Goal: Transaction & Acquisition: Subscribe to service/newsletter

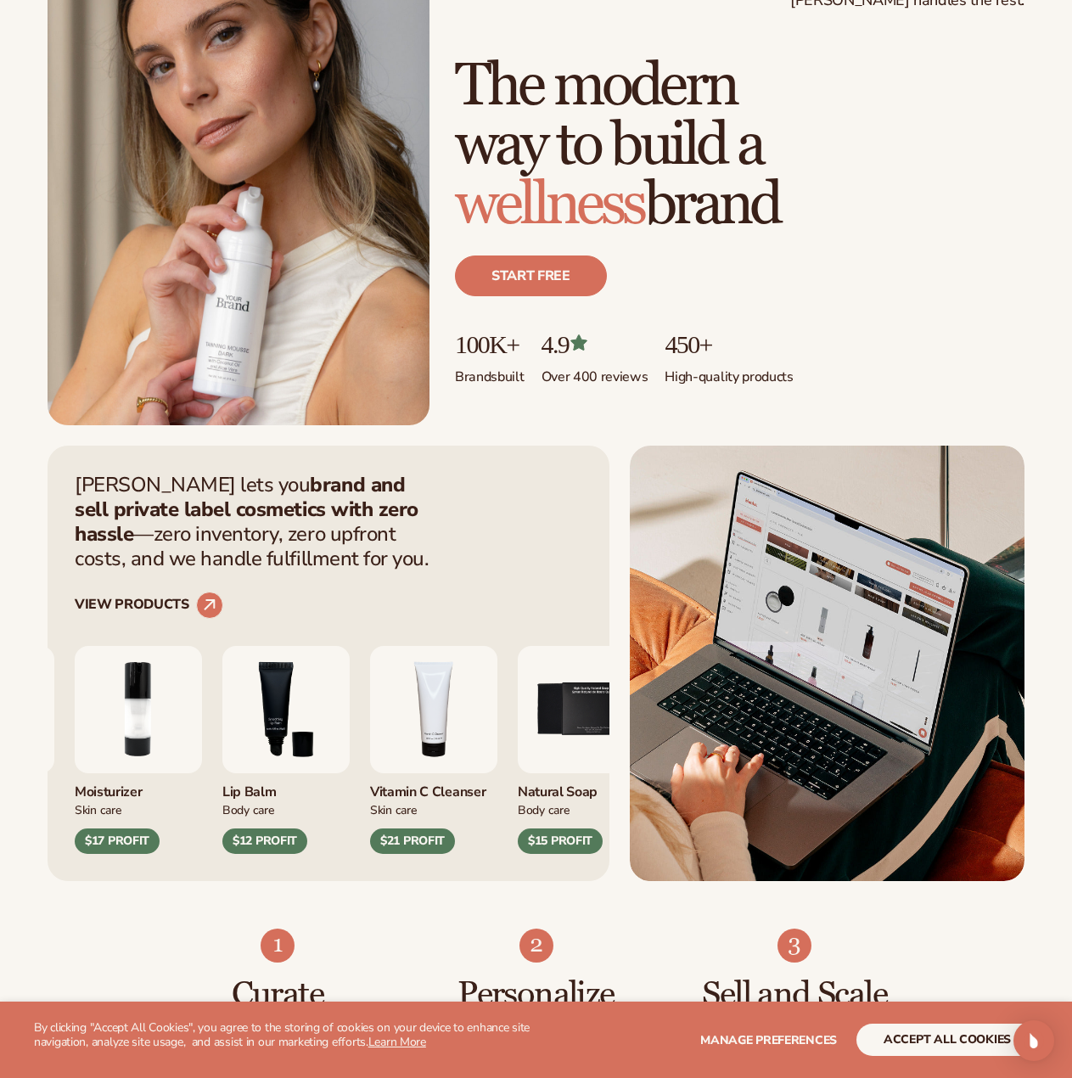
scroll to position [170, 0]
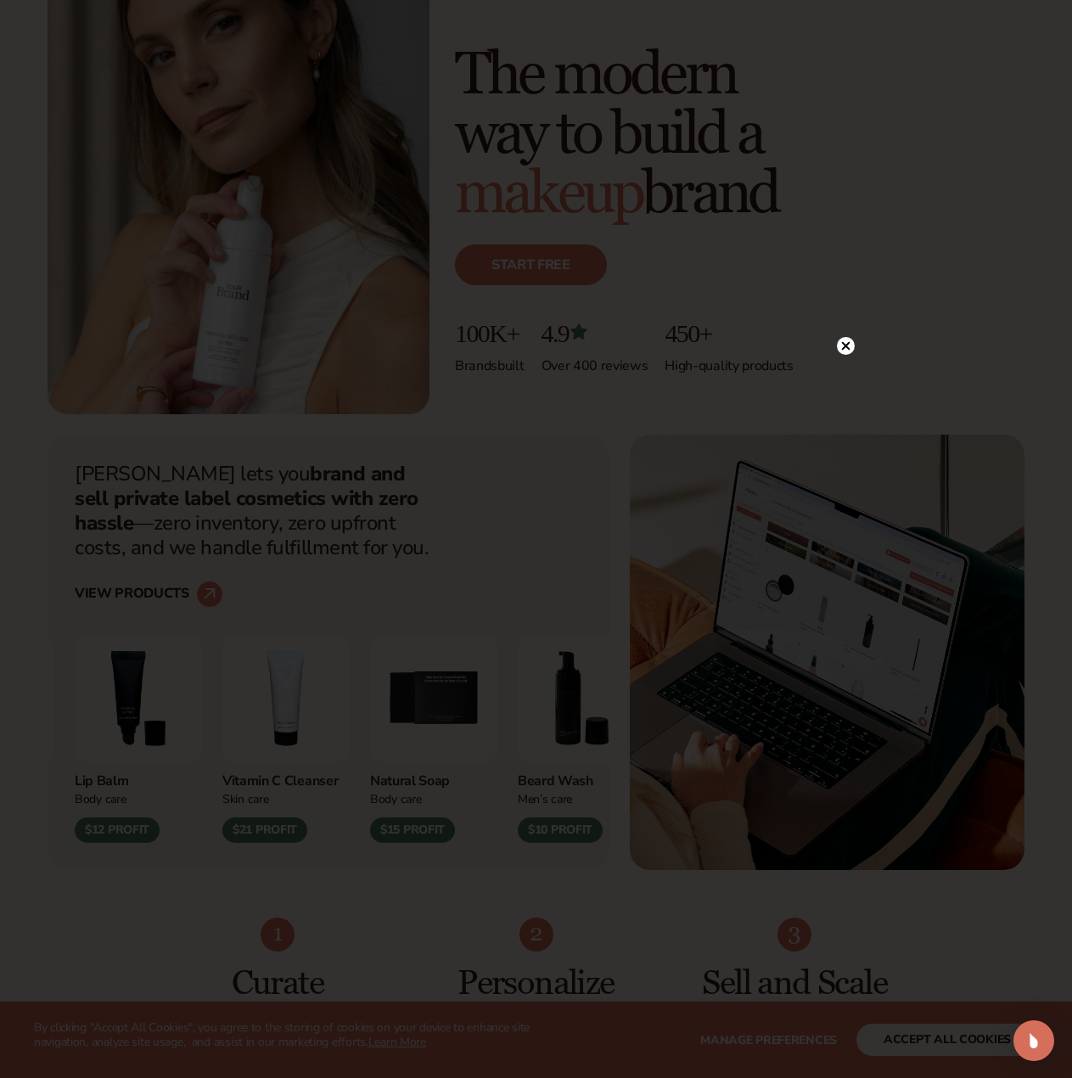
click at [845, 343] on circle at bounding box center [846, 346] width 18 height 18
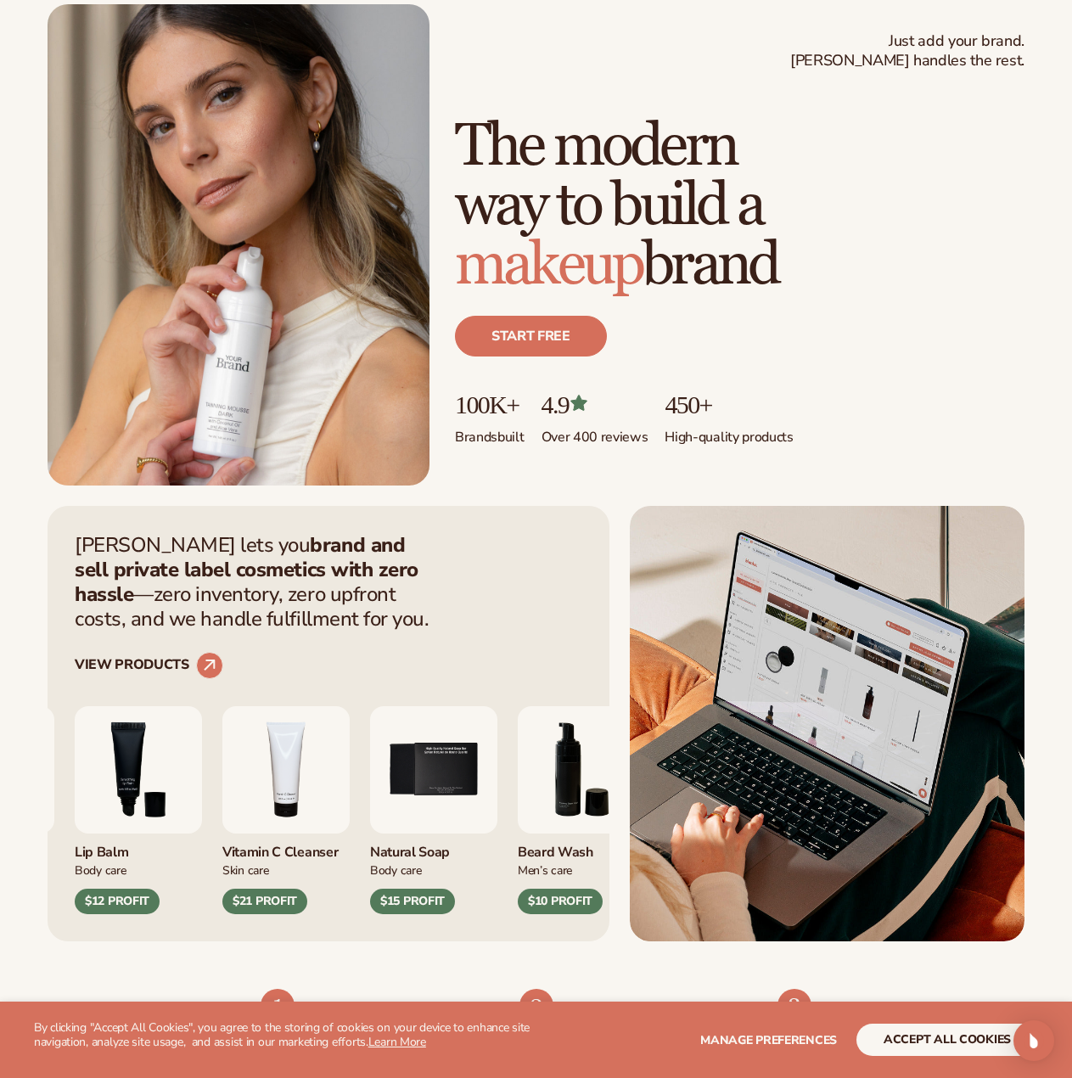
scroll to position [0, 0]
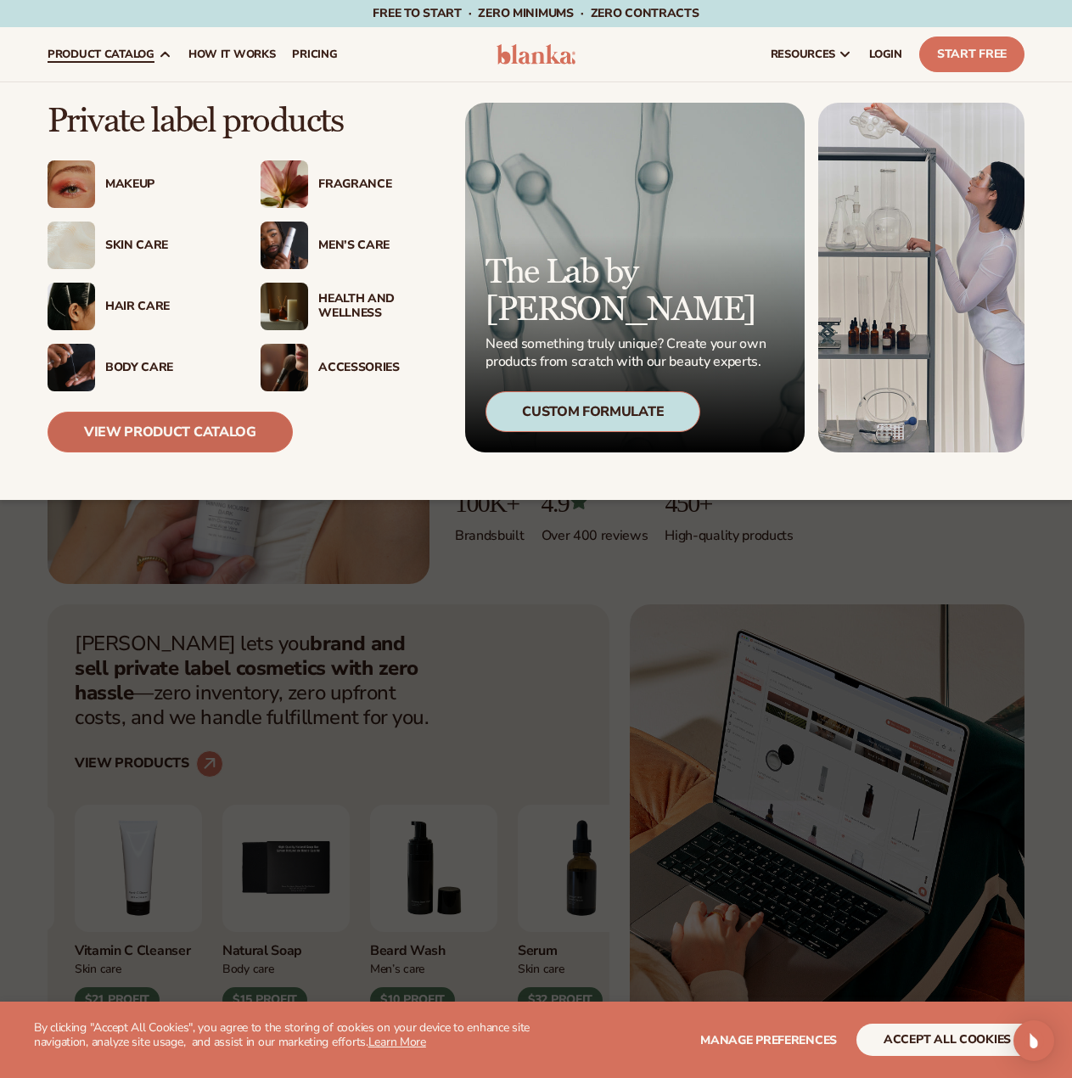
click at [233, 443] on link "View Product Catalog" at bounding box center [170, 431] width 245 height 41
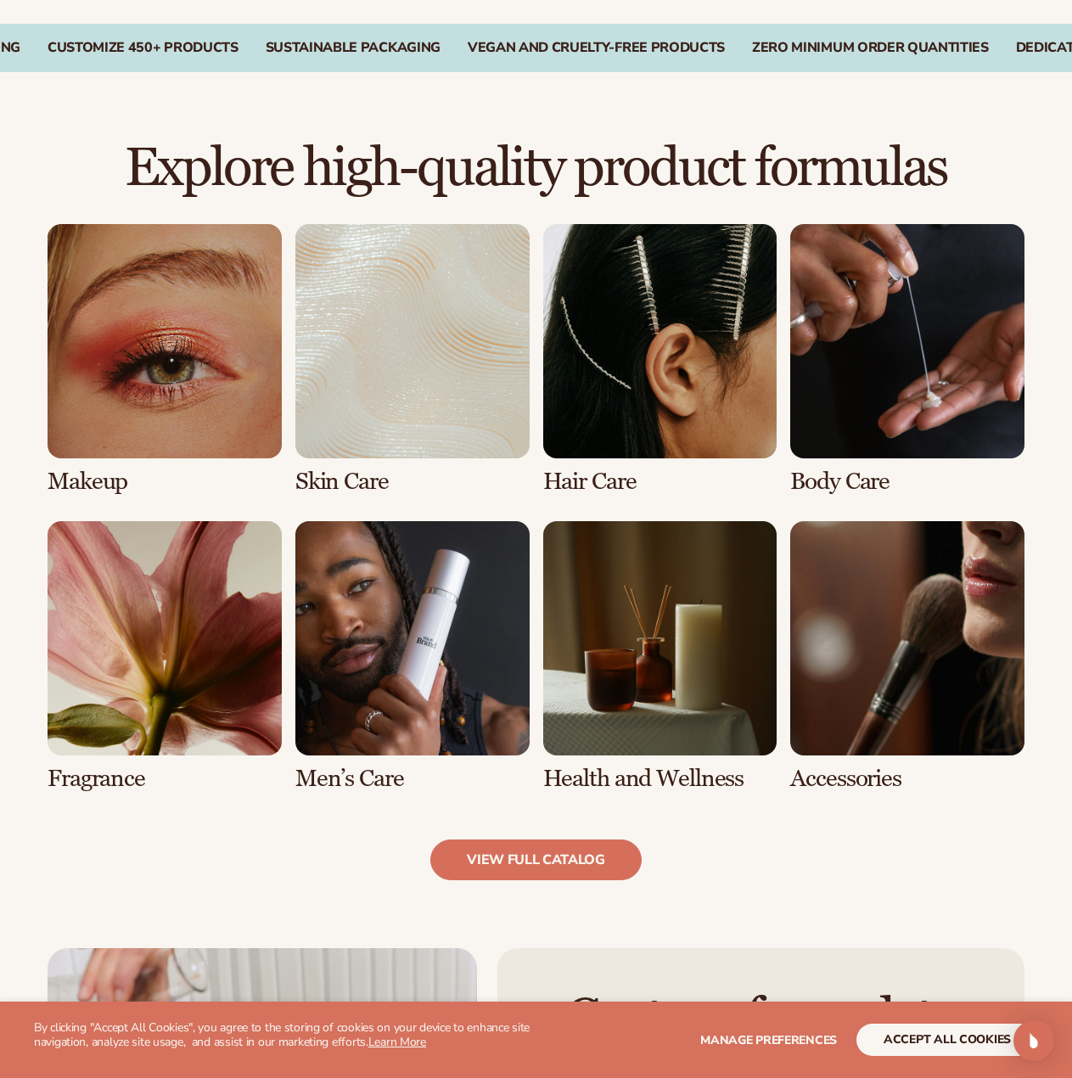
scroll to position [1046, 0]
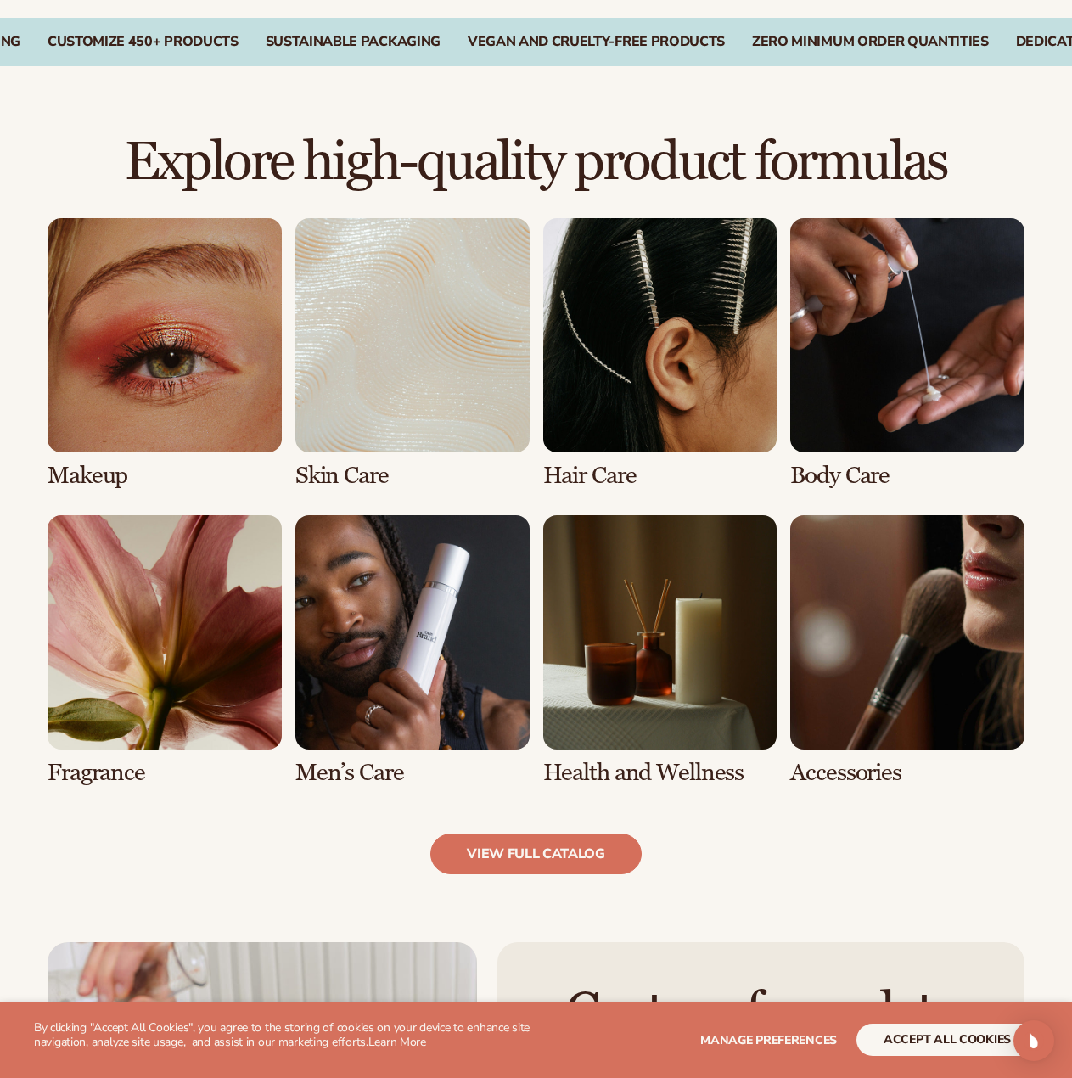
click at [408, 368] on link "2 / 8" at bounding box center [412, 353] width 234 height 271
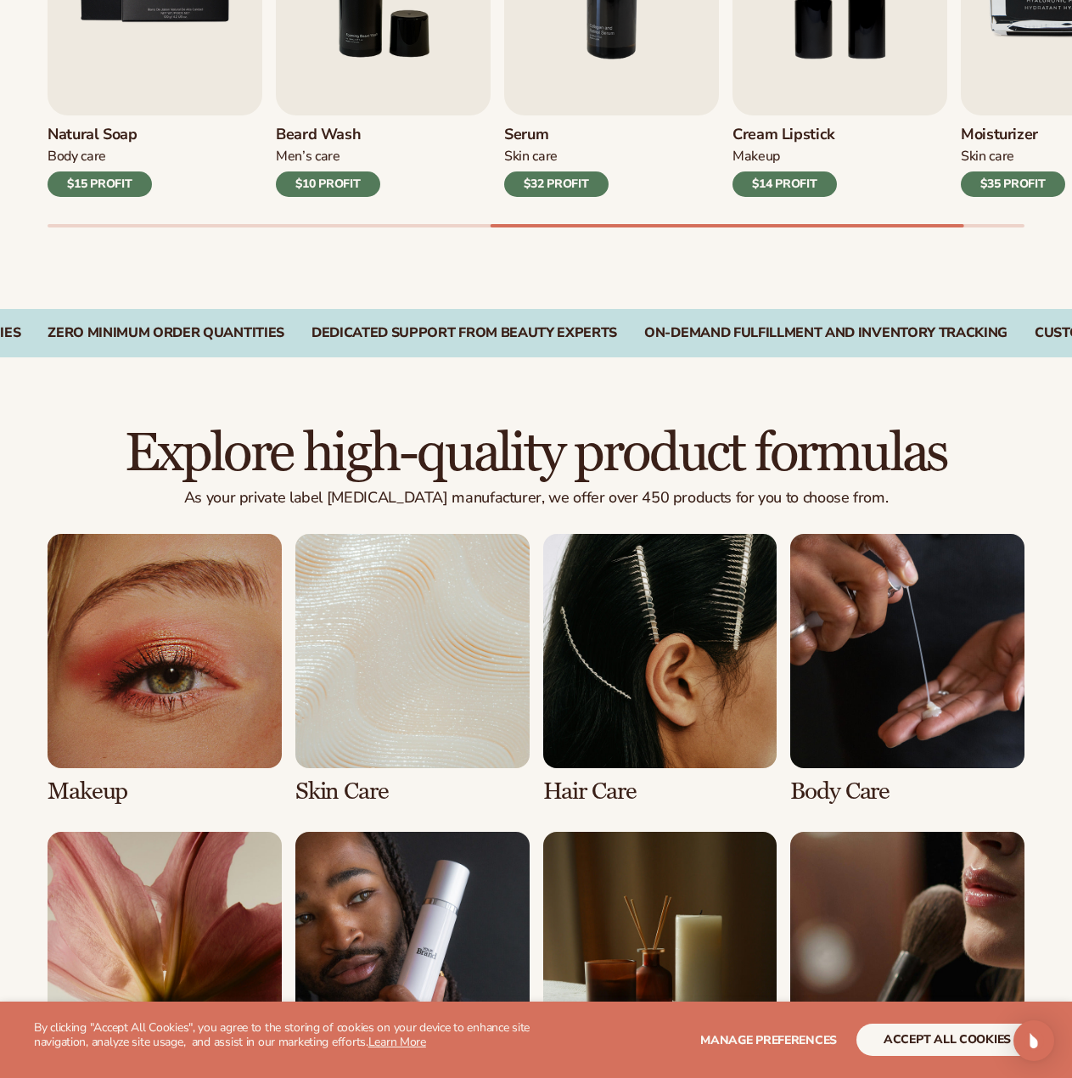
scroll to position [876, 0]
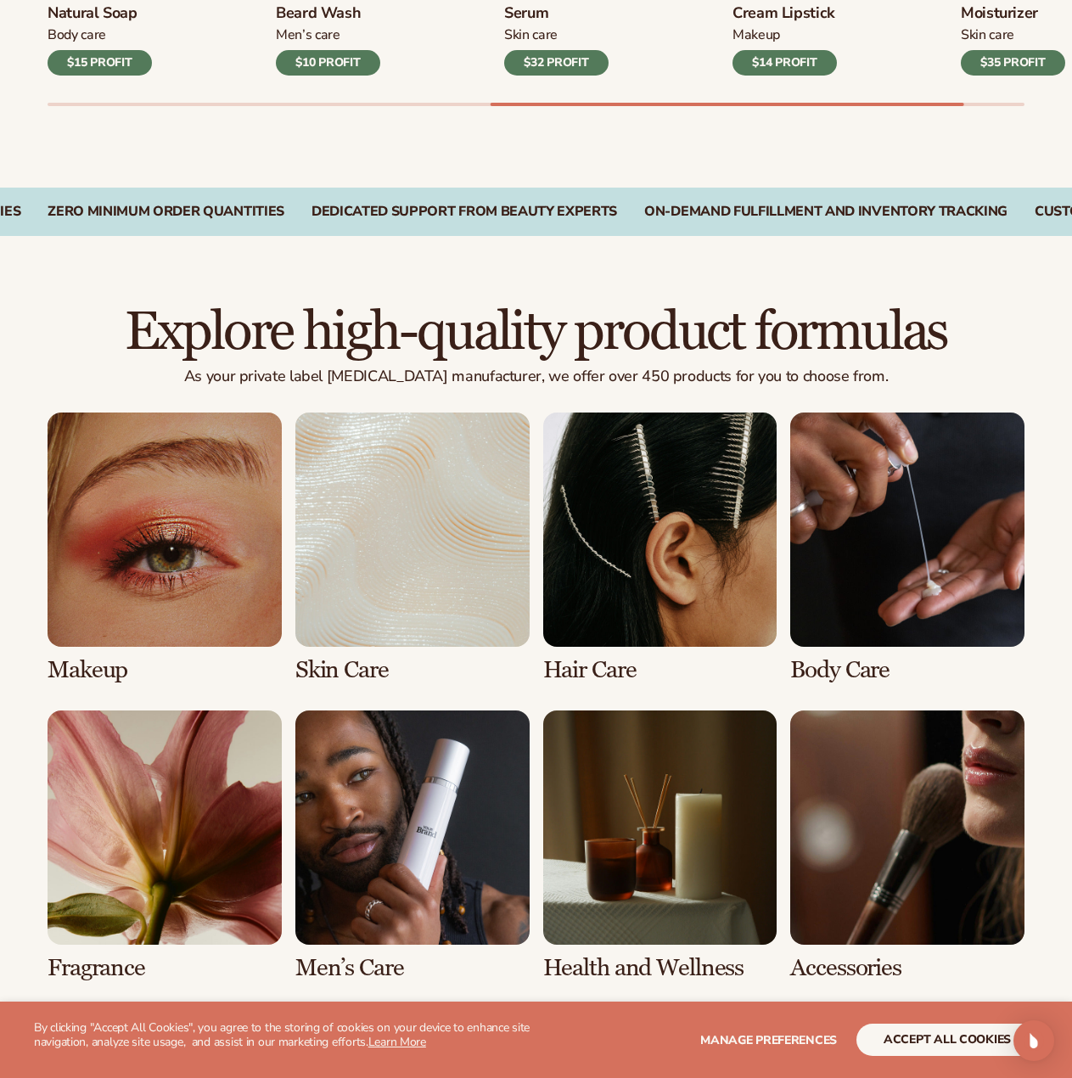
click at [402, 555] on link "2 / 8" at bounding box center [412, 547] width 234 height 271
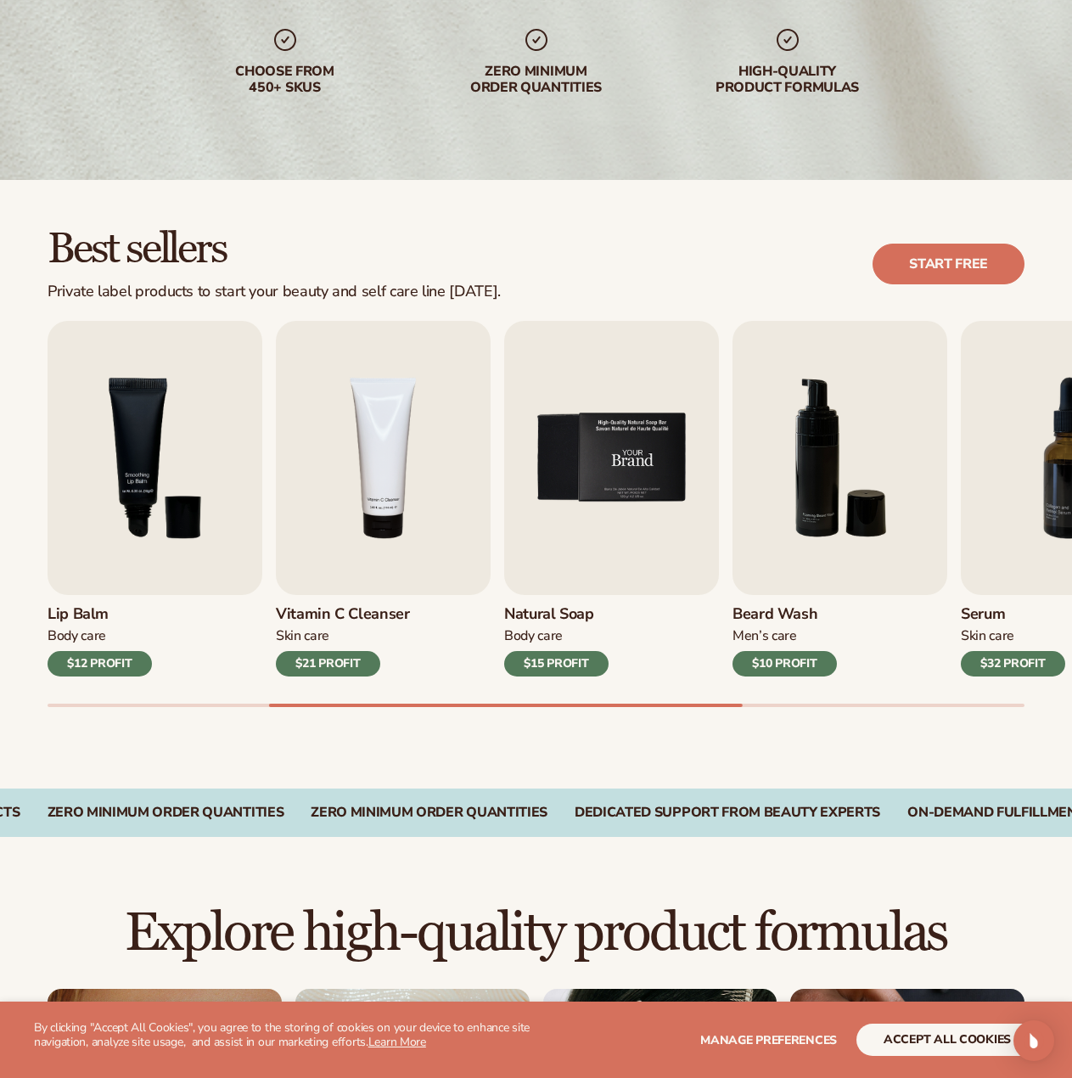
scroll to position [283, 0]
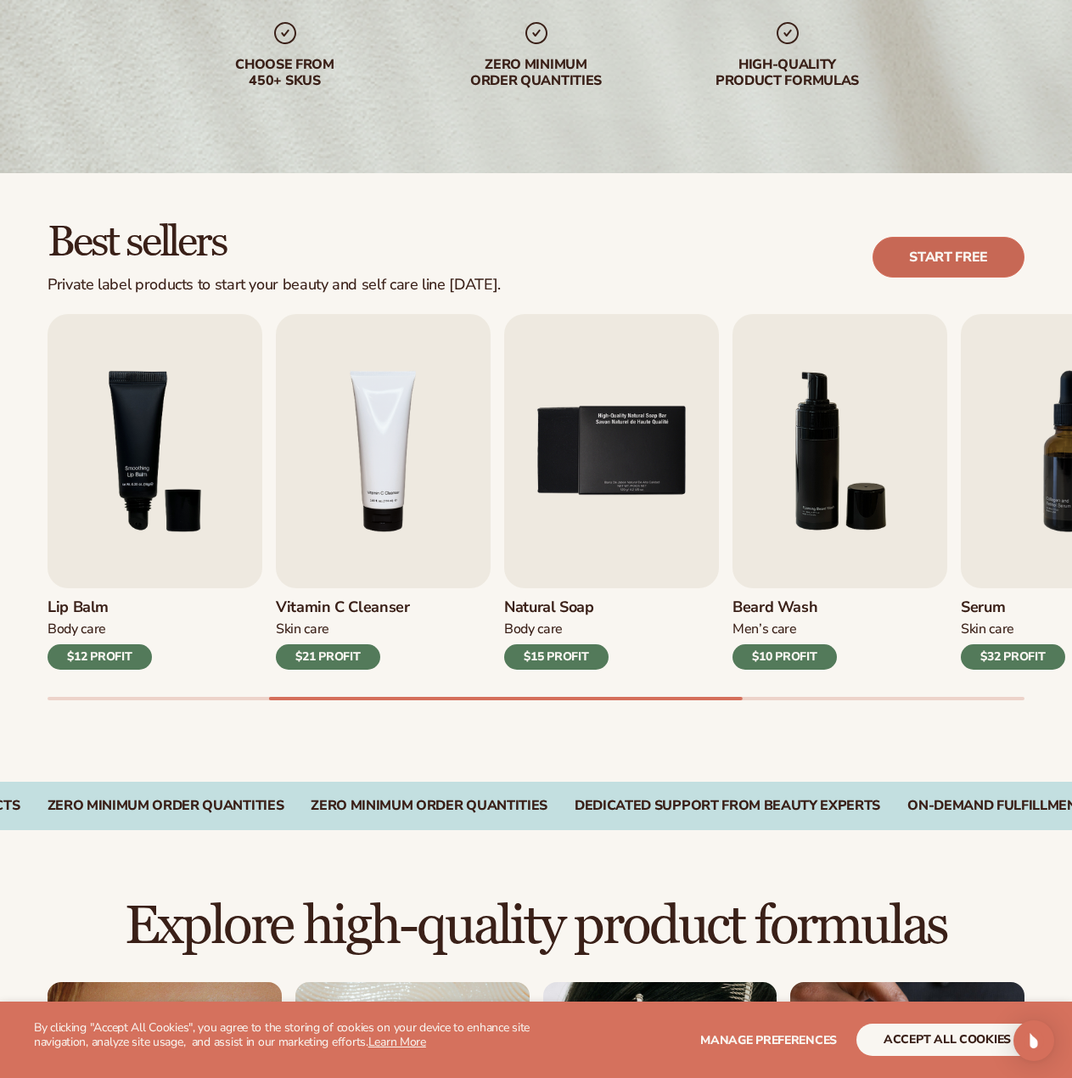
click at [915, 266] on link "Start free" at bounding box center [948, 257] width 152 height 41
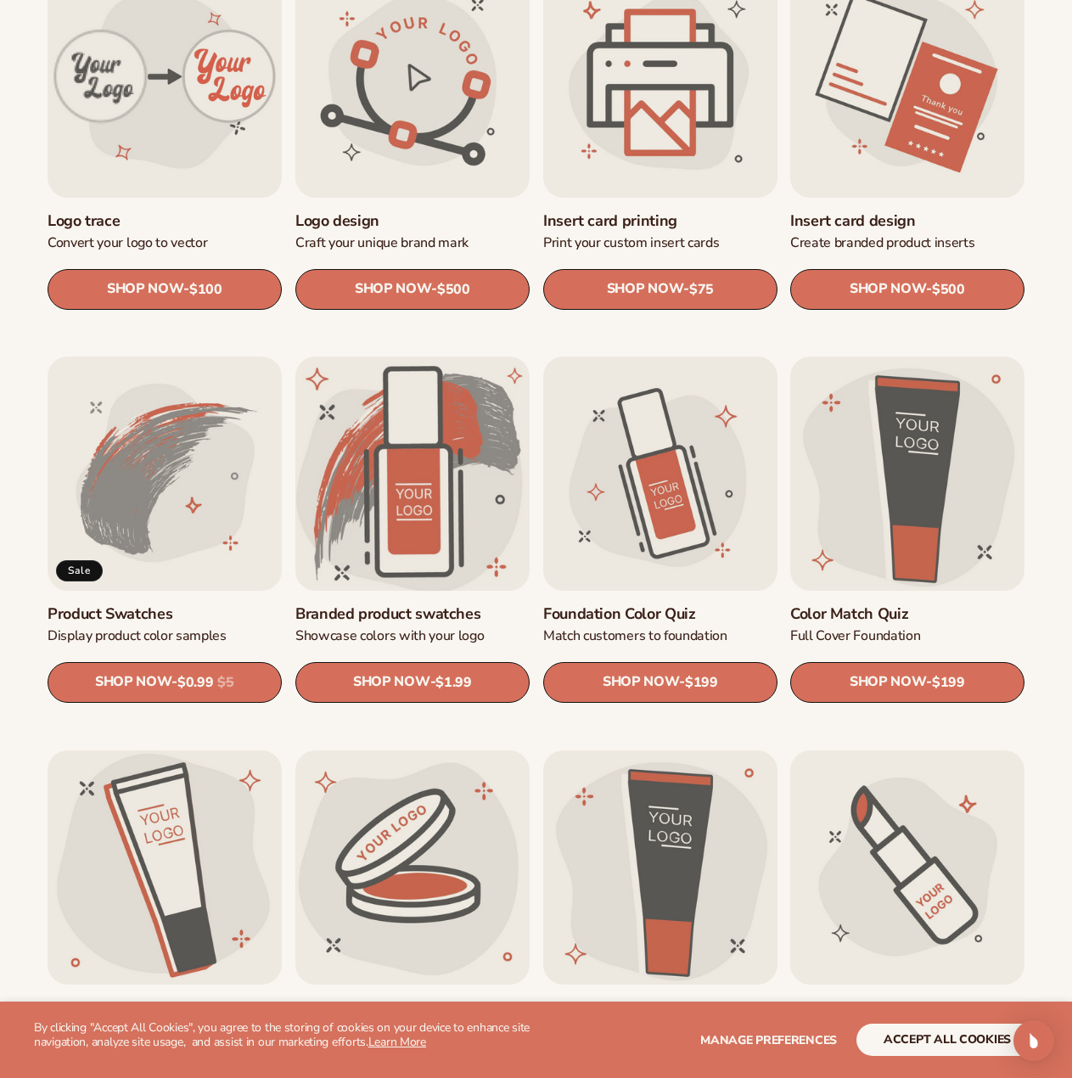
scroll to position [679, 0]
